Goal: Task Accomplishment & Management: Use online tool/utility

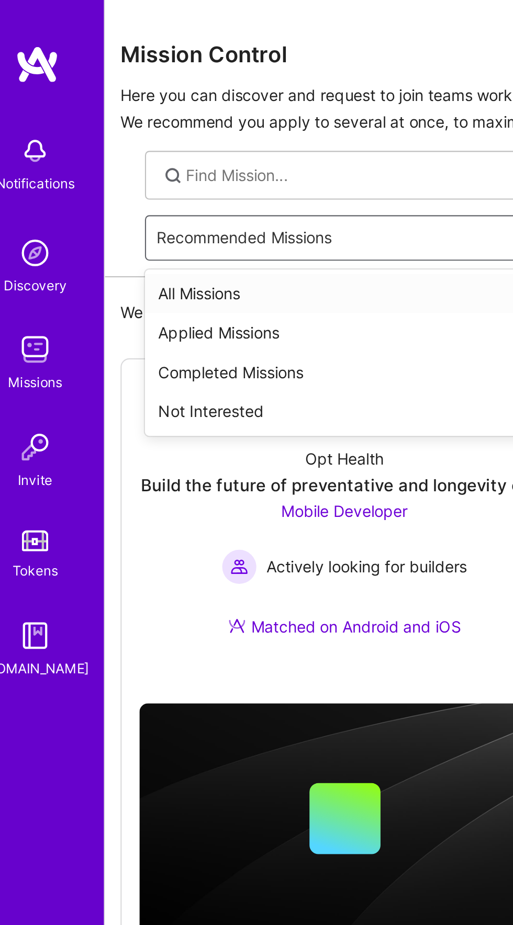
click at [104, 134] on div "All Missions" at bounding box center [288, 138] width 412 height 19
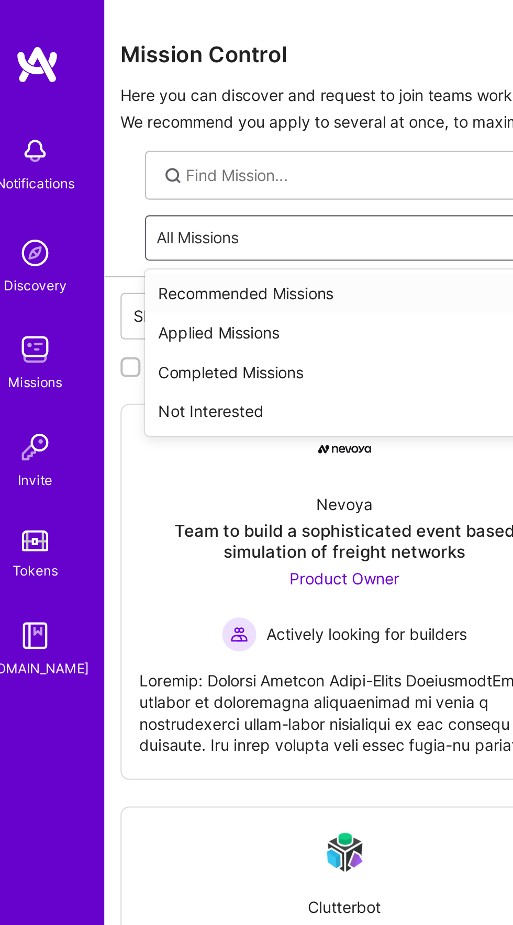
click at [100, 134] on div "Recommended Missions" at bounding box center [288, 138] width 412 height 19
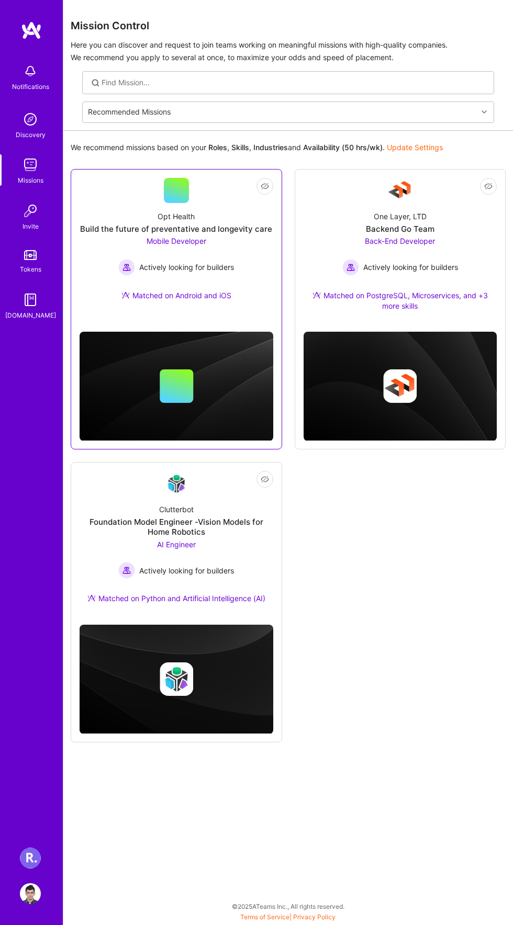
click at [157, 234] on div "Opt Health Build the future of preventative and longevity care Mobile Developer…" at bounding box center [177, 258] width 194 height 110
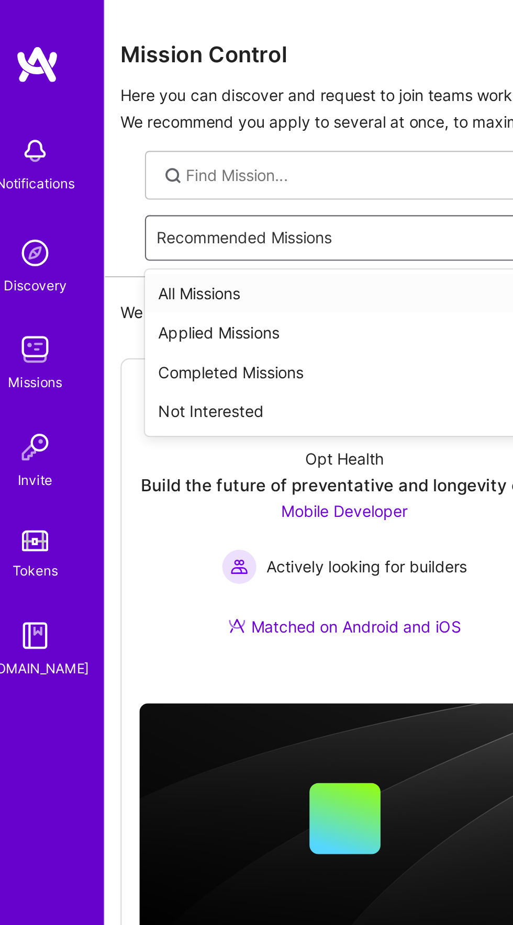
click at [100, 144] on div "All Missions" at bounding box center [288, 138] width 412 height 19
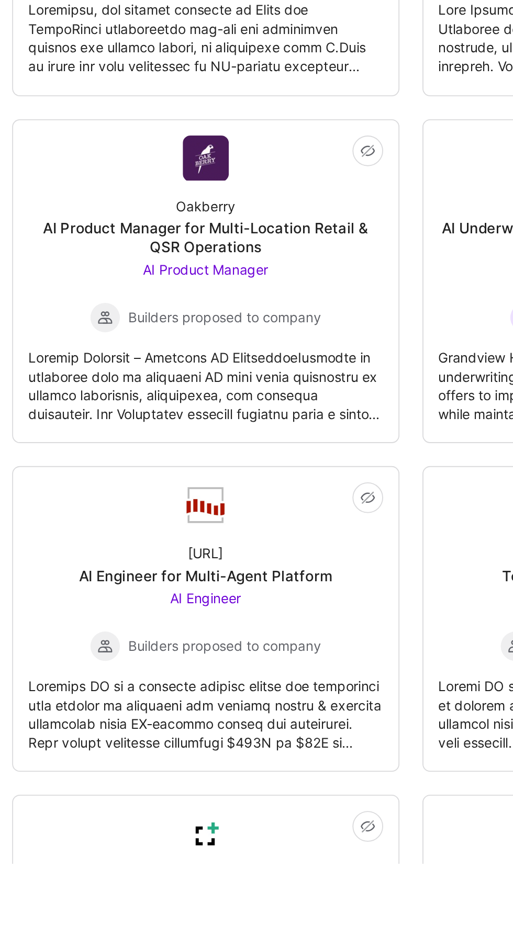
scroll to position [242, 0]
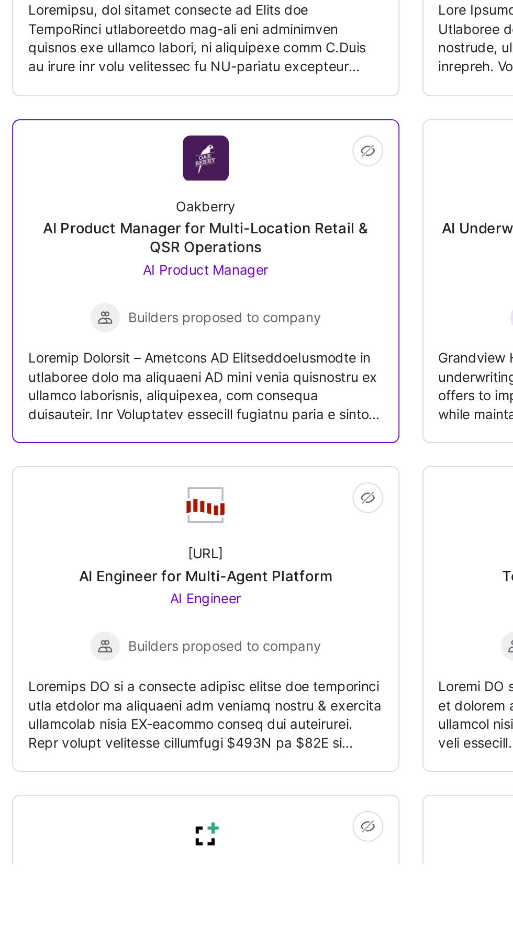
click at [150, 663] on div at bounding box center [177, 659] width 194 height 49
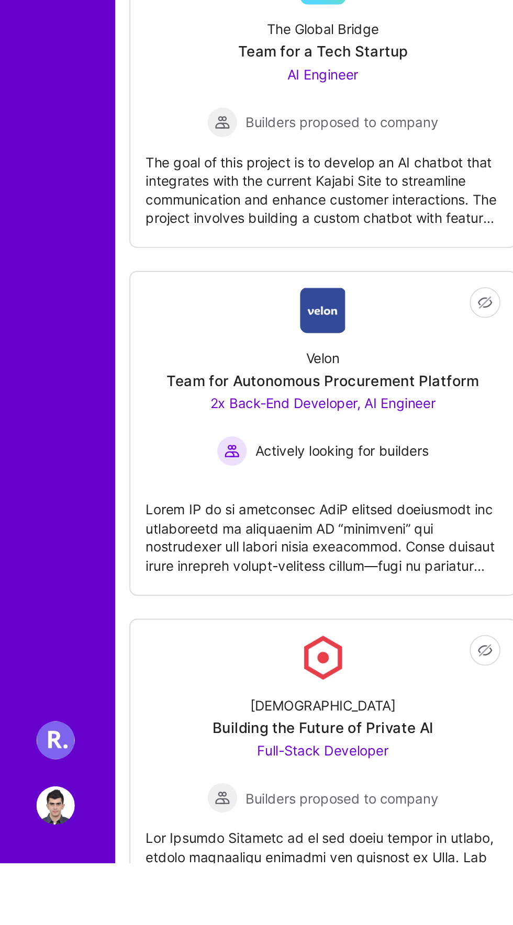
scroll to position [2585, 0]
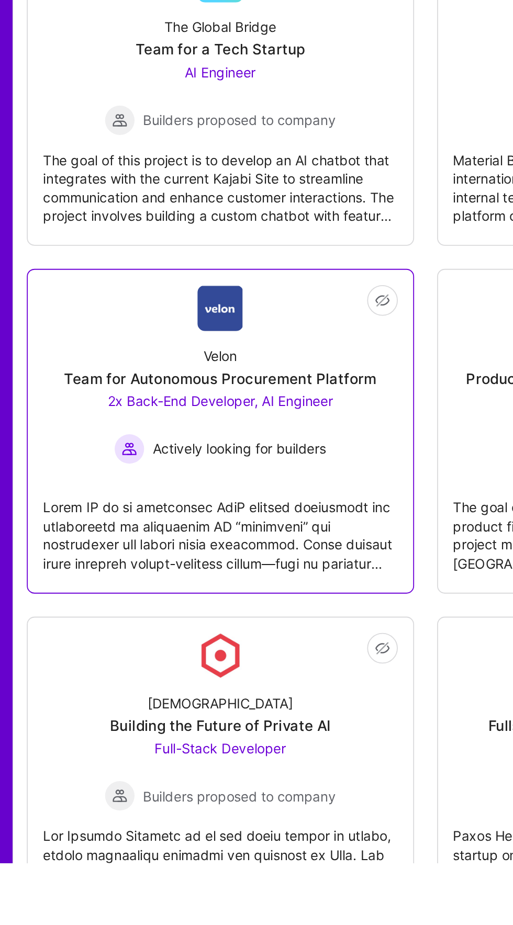
click at [134, 735] on div at bounding box center [177, 741] width 194 height 49
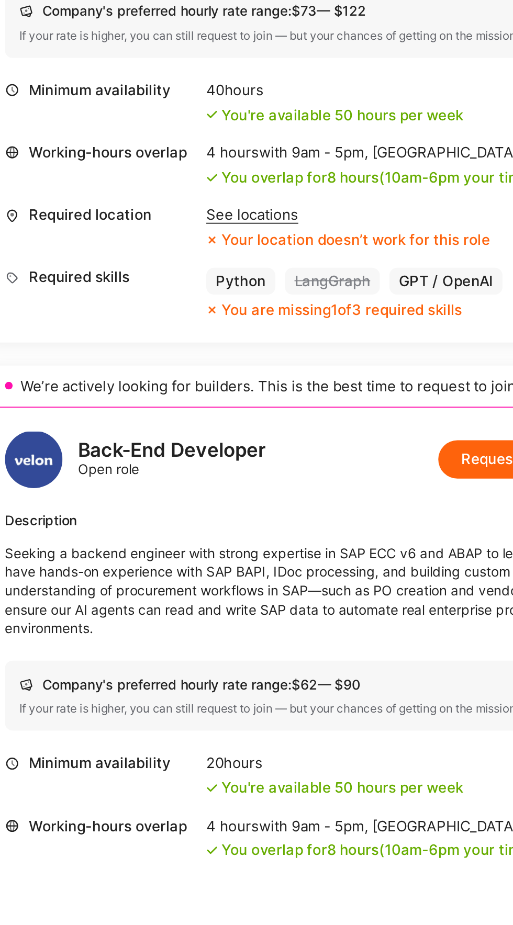
scroll to position [13, 0]
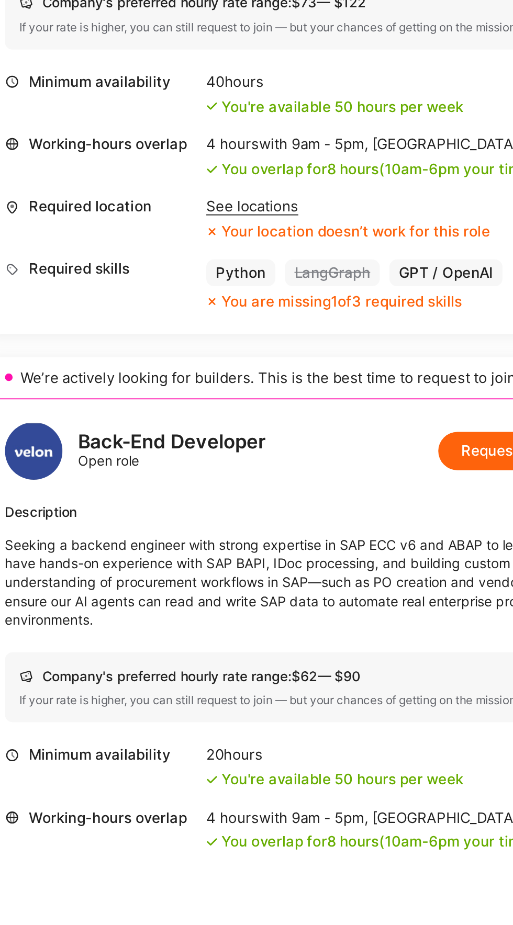
click at [217, 572] on div "See locations" at bounding box center [275, 566] width 155 height 10
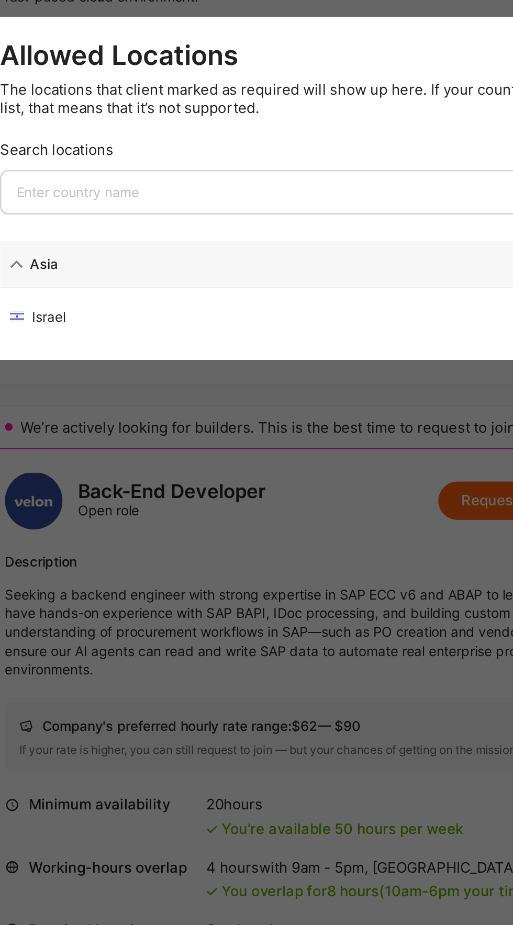
scroll to position [80, 0]
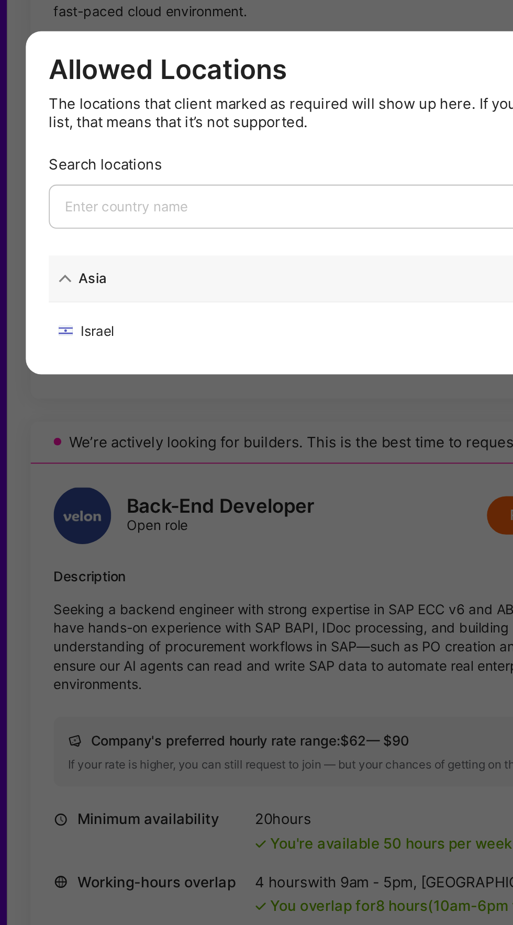
click at [160, 621] on div "Allowed Locations The locations that client marked as required will show up her…" at bounding box center [256, 462] width 513 height 925
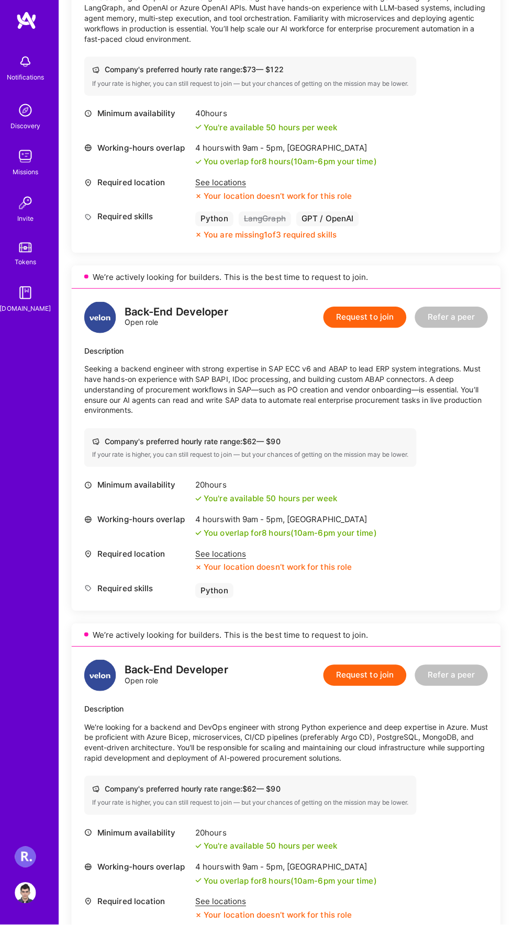
scroll to position [407, 0]
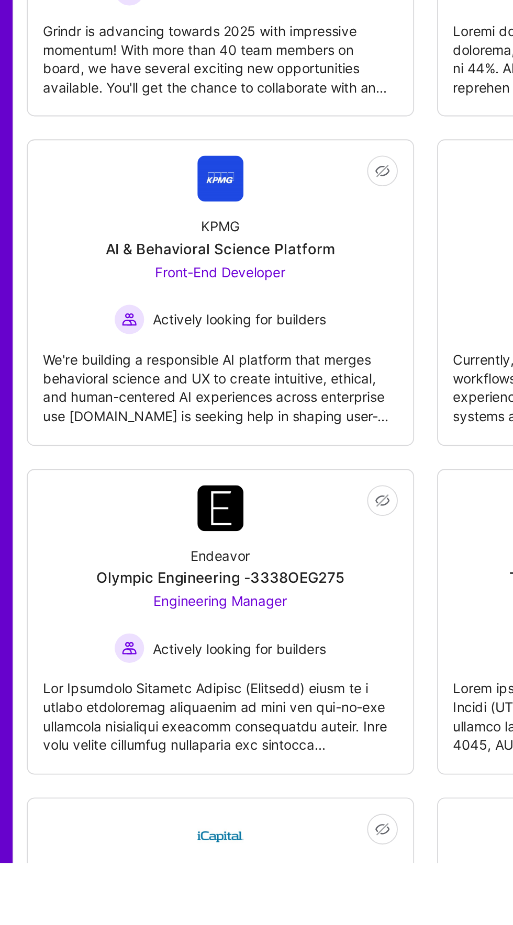
scroll to position [3814, 0]
